Goal: Information Seeking & Learning: Learn about a topic

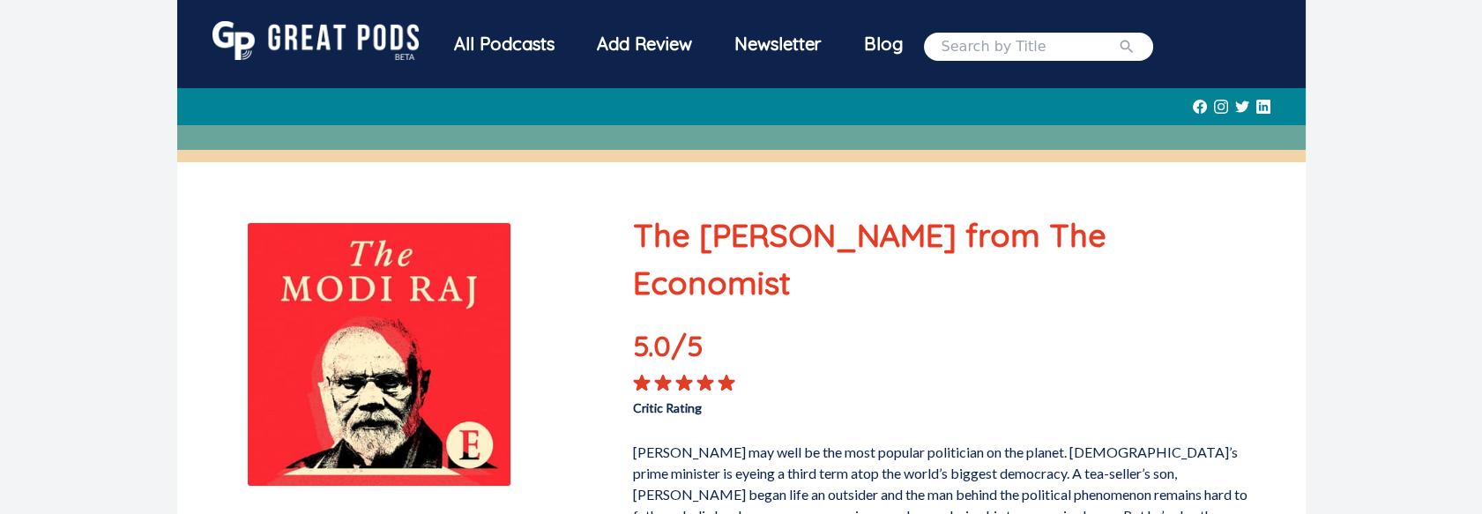
drag, startPoint x: 529, startPoint y: 38, endPoint x: 531, endPoint y: 53, distance: 15.1
click at [529, 39] on div "All Podcasts" at bounding box center [504, 44] width 143 height 46
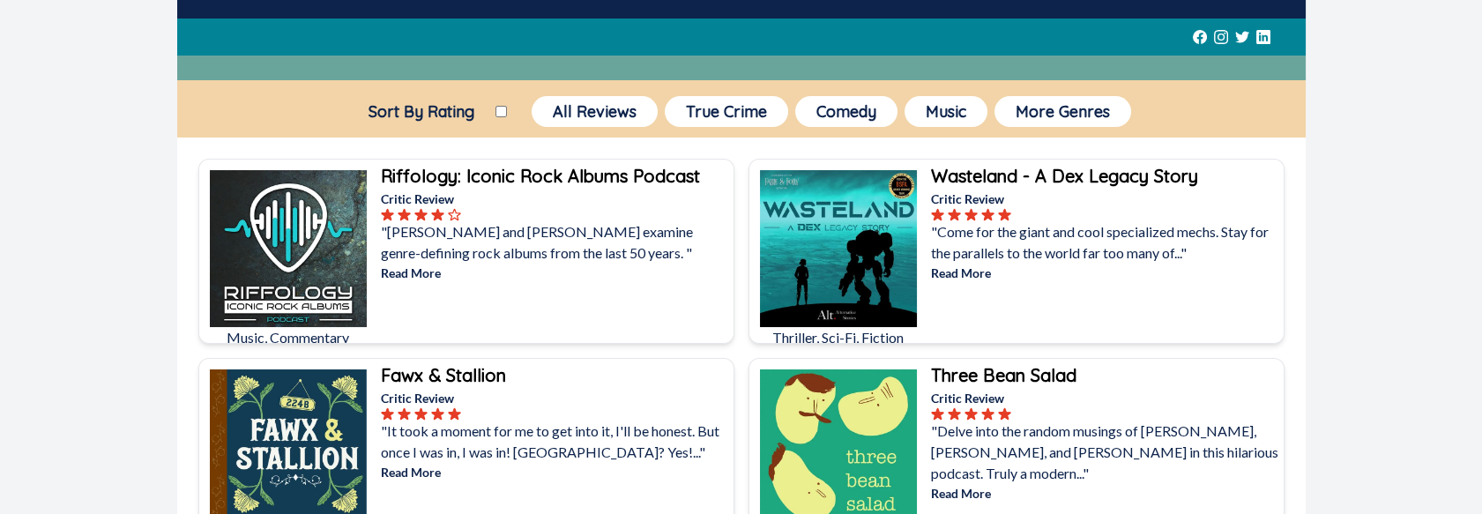
scroll to position [88, 0]
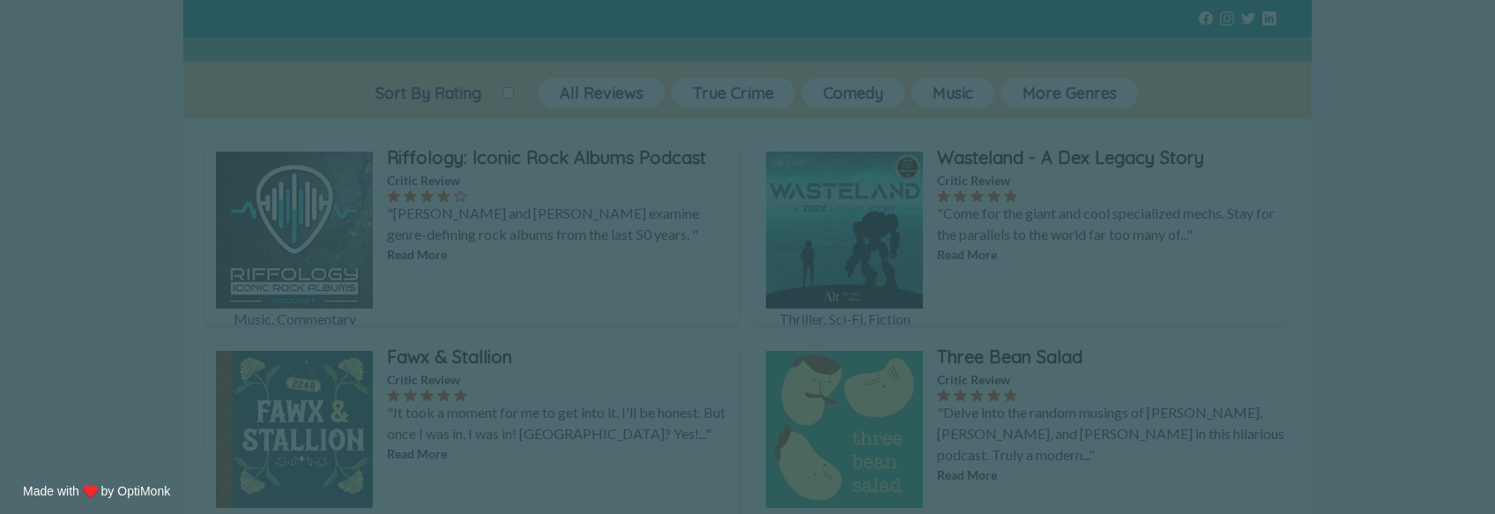
drag, startPoint x: 867, startPoint y: 86, endPoint x: 873, endPoint y: 108, distance: 23.5
click at [867, 86] on span "X" at bounding box center [870, 89] width 12 height 18
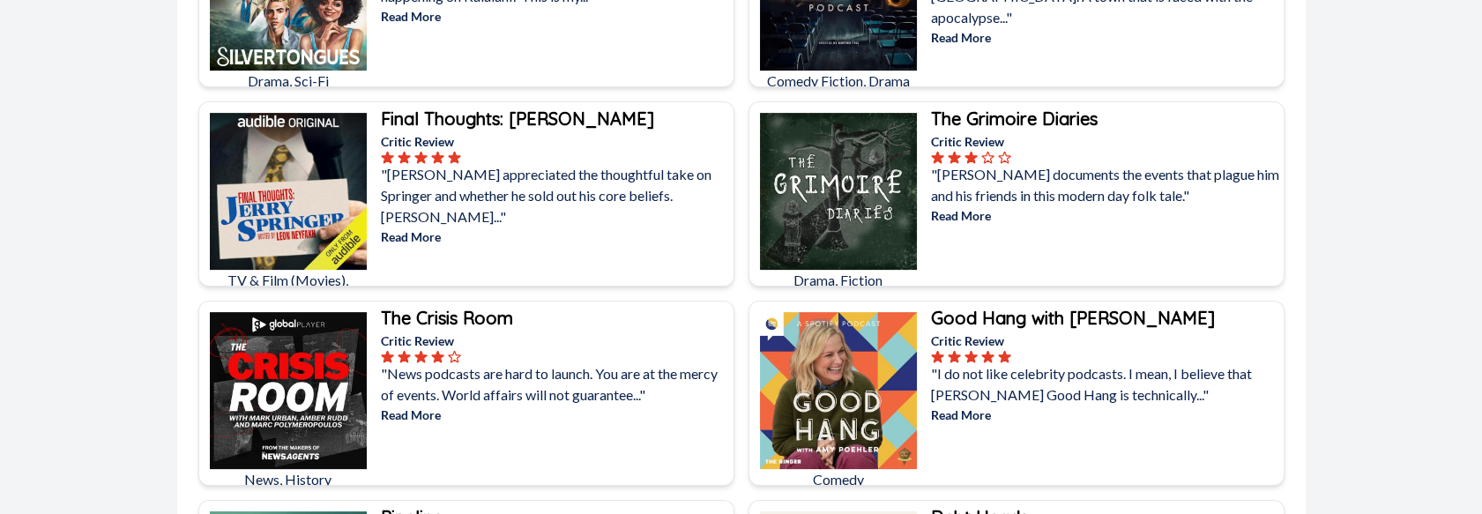
scroll to position [1499, 0]
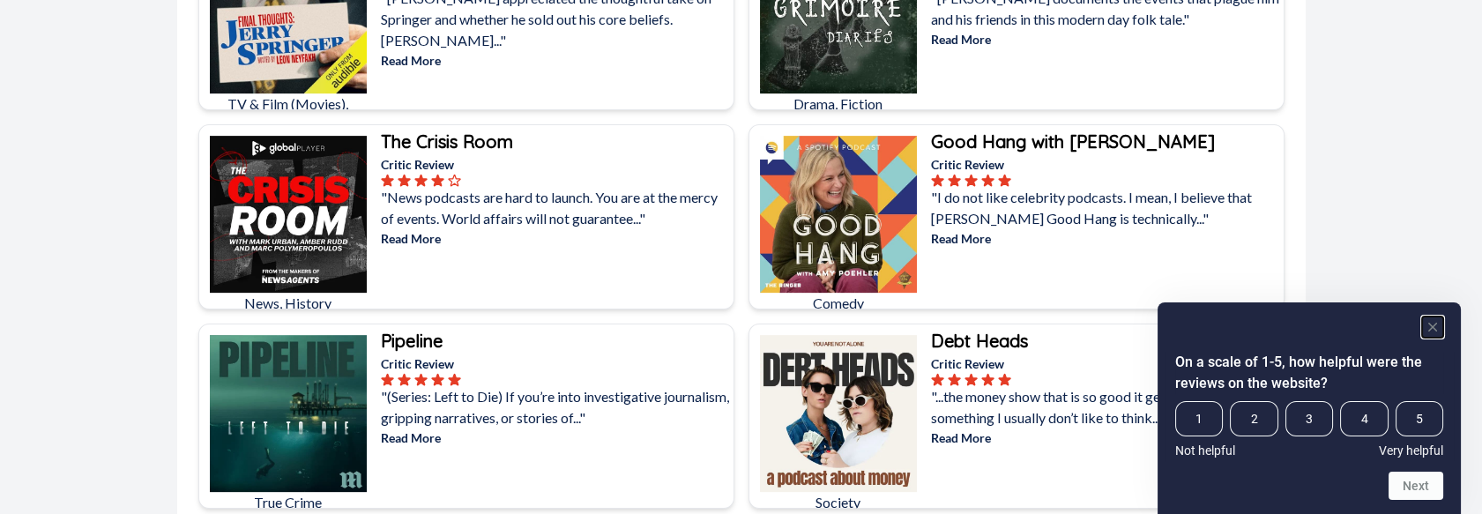
click at [1437, 323] on rect "Hide survey" at bounding box center [1432, 326] width 21 height 21
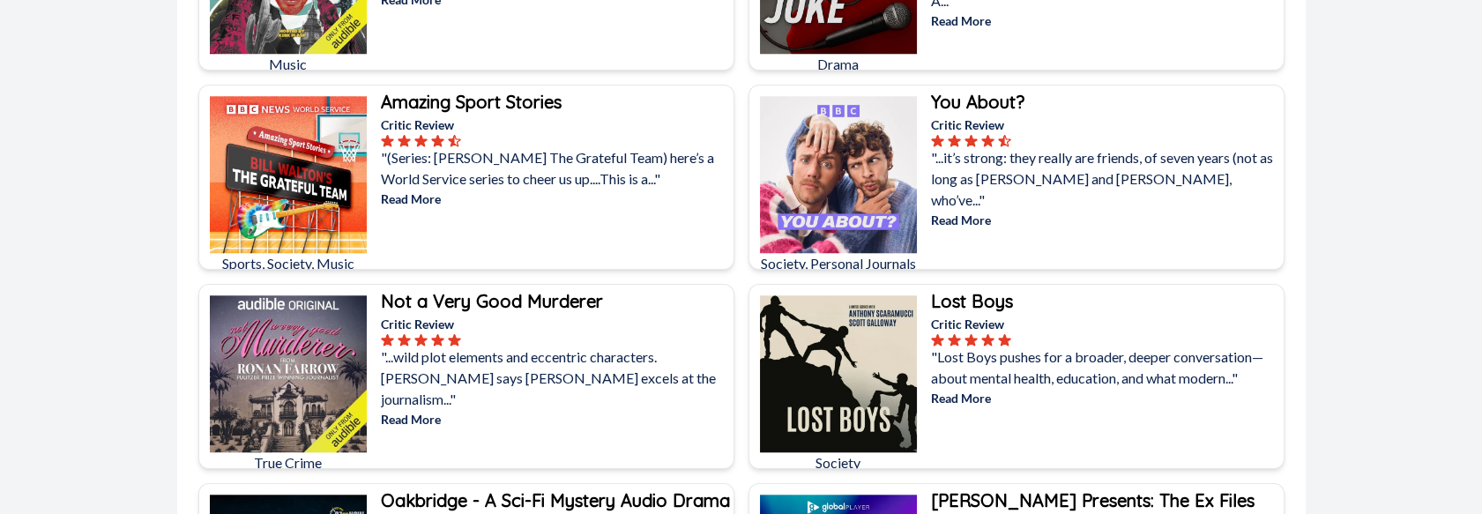
scroll to position [3438, 0]
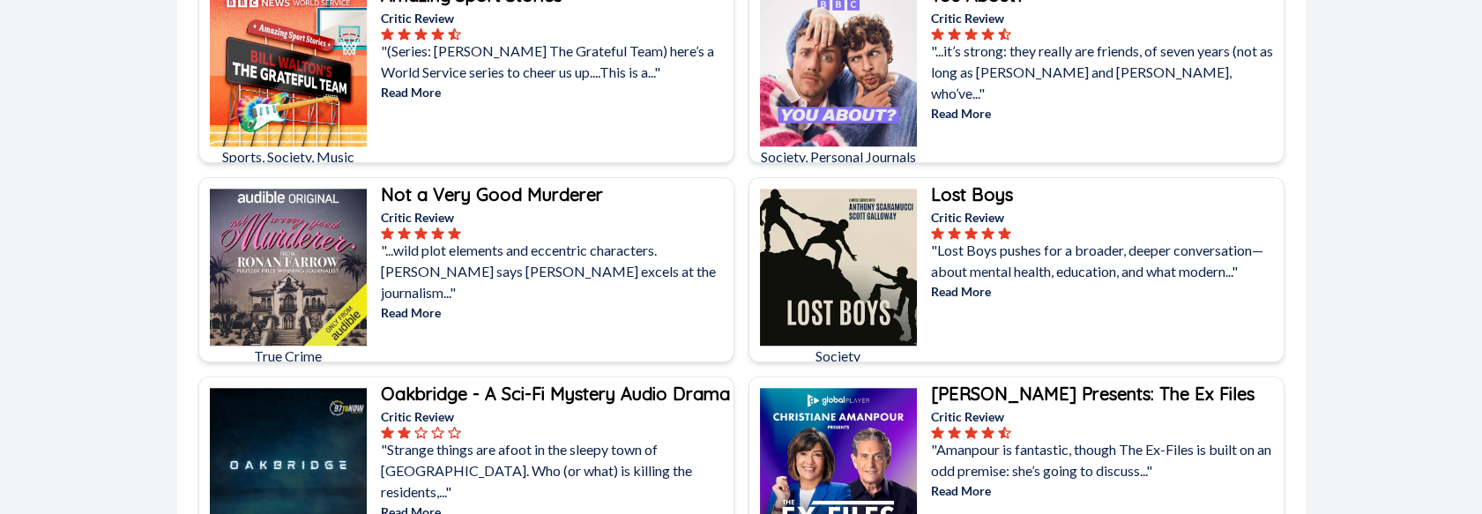
click at [978, 189] on b "Lost Boys" at bounding box center [972, 194] width 82 height 22
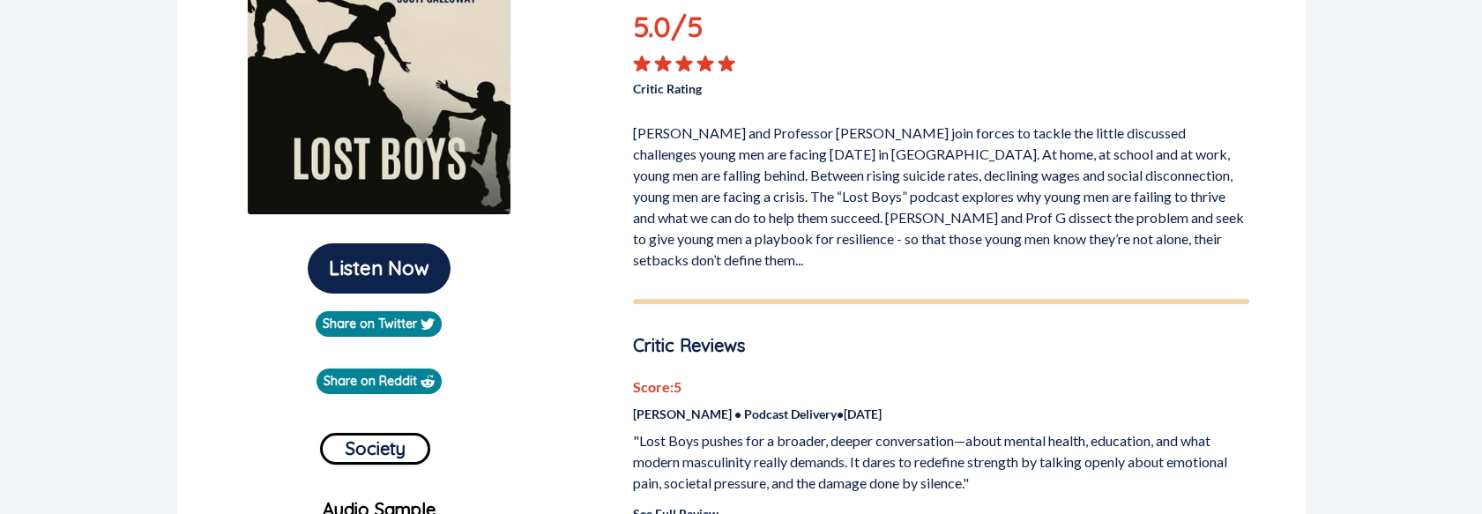
scroll to position [353, 0]
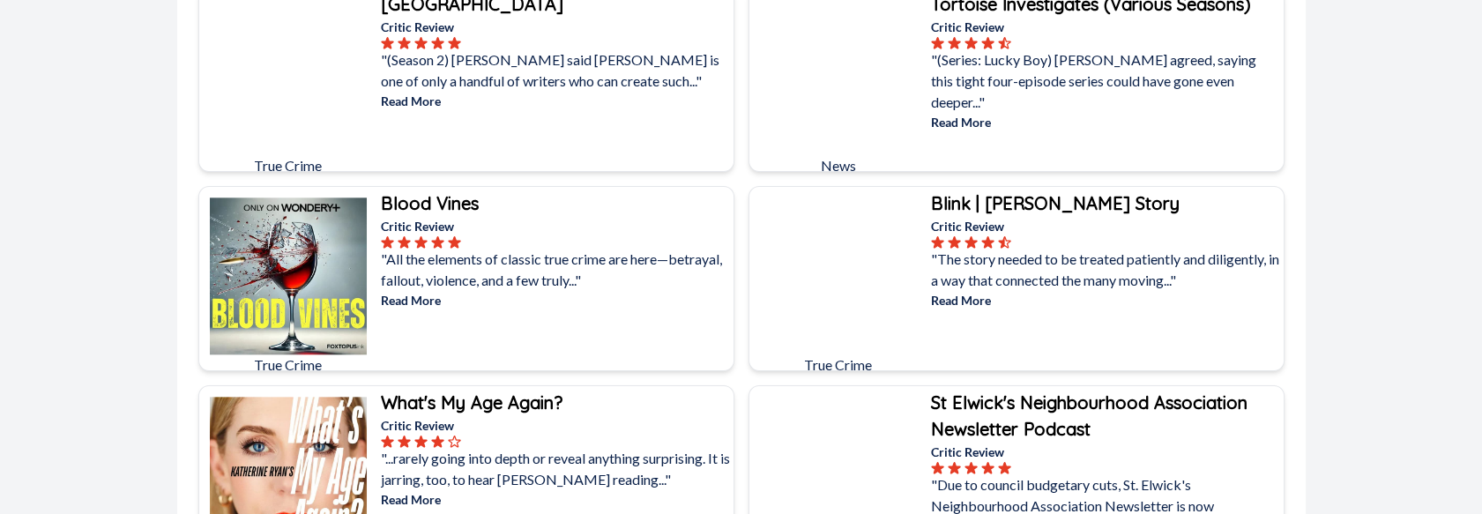
scroll to position [4231, 0]
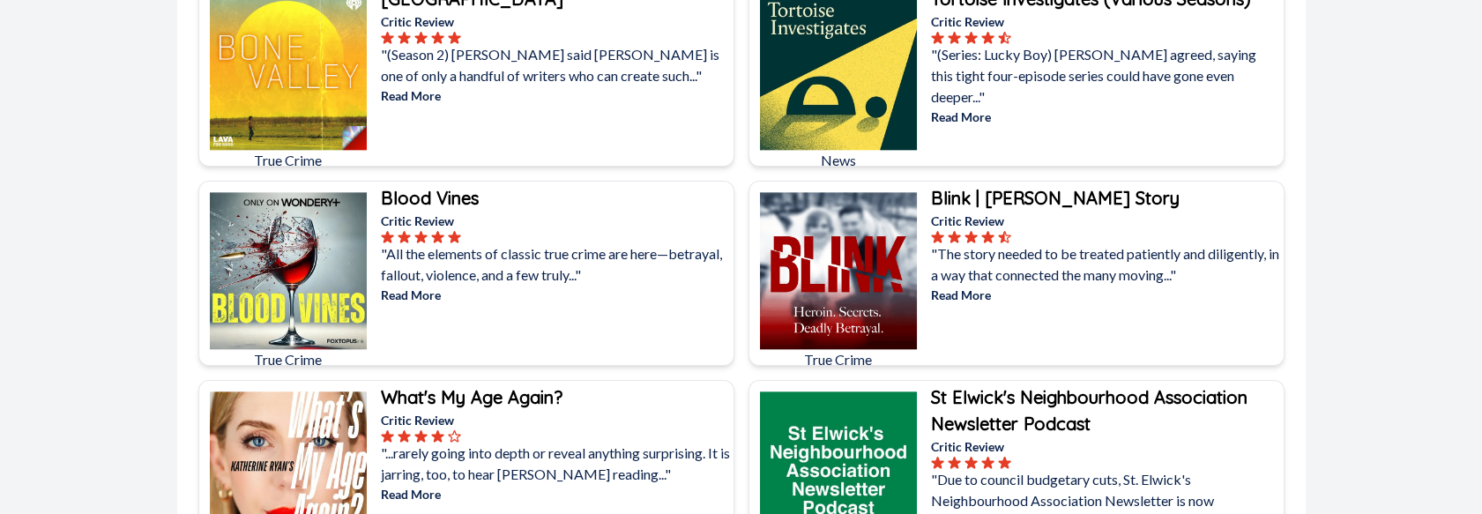
click at [1075, 190] on b "Blink | [PERSON_NAME] Story" at bounding box center [1055, 198] width 249 height 22
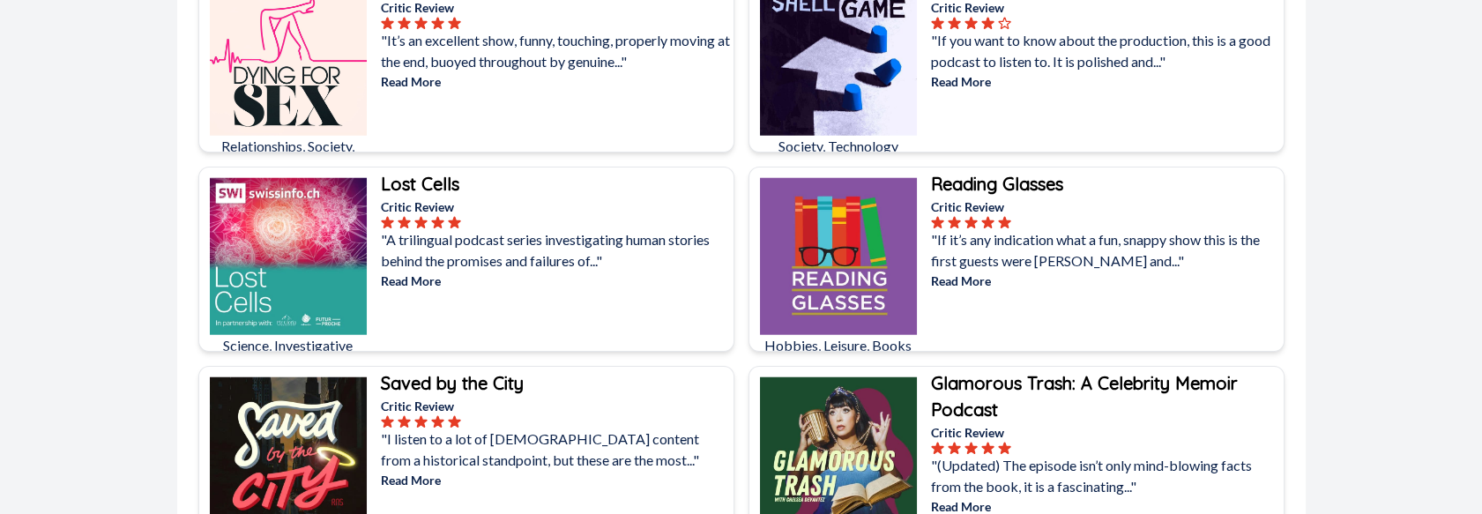
scroll to position [9256, 0]
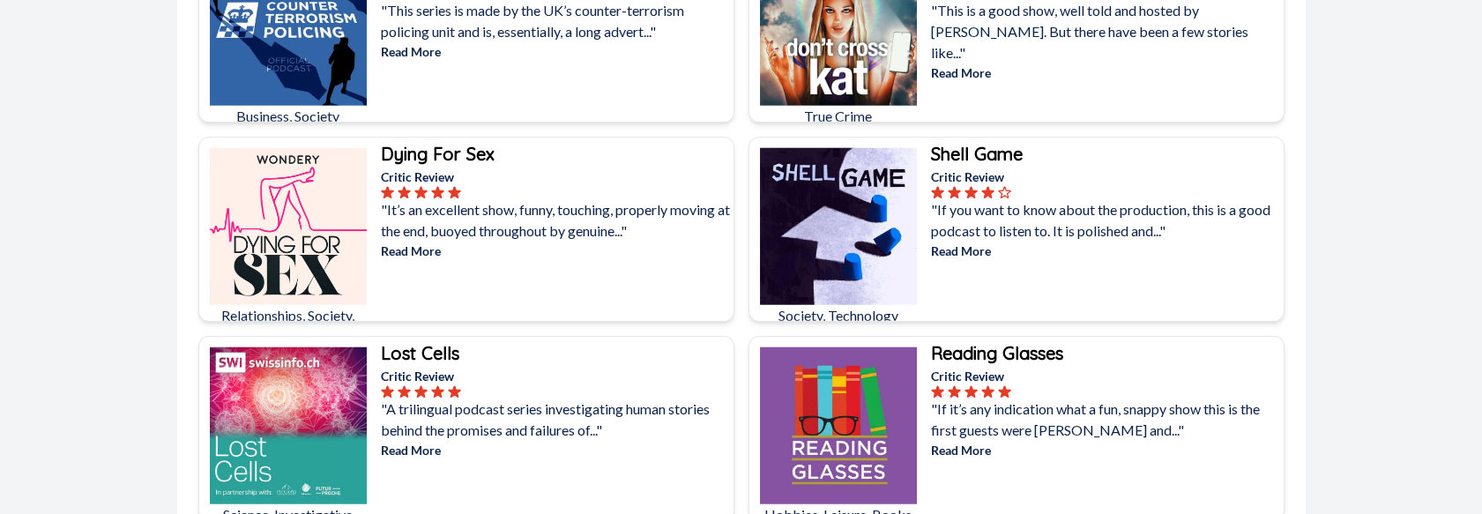
click at [427, 143] on b "Dying For Sex" at bounding box center [438, 154] width 114 height 22
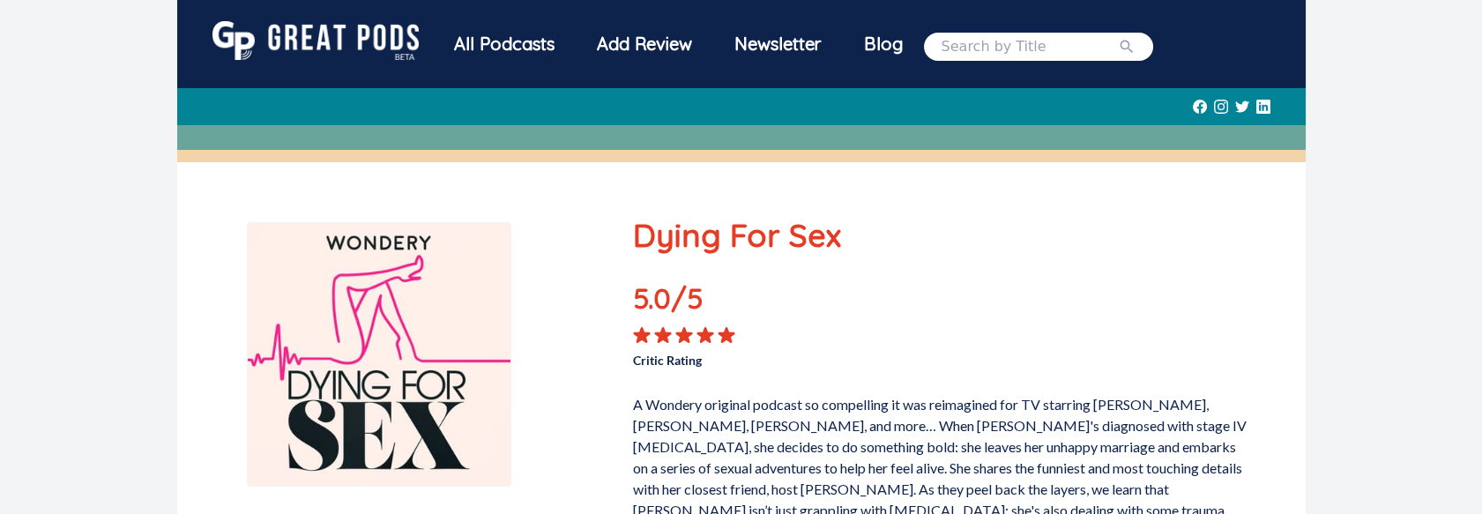
click at [427, 140] on div at bounding box center [741, 137] width 1128 height 25
